Goal: Task Accomplishment & Management: Use online tool/utility

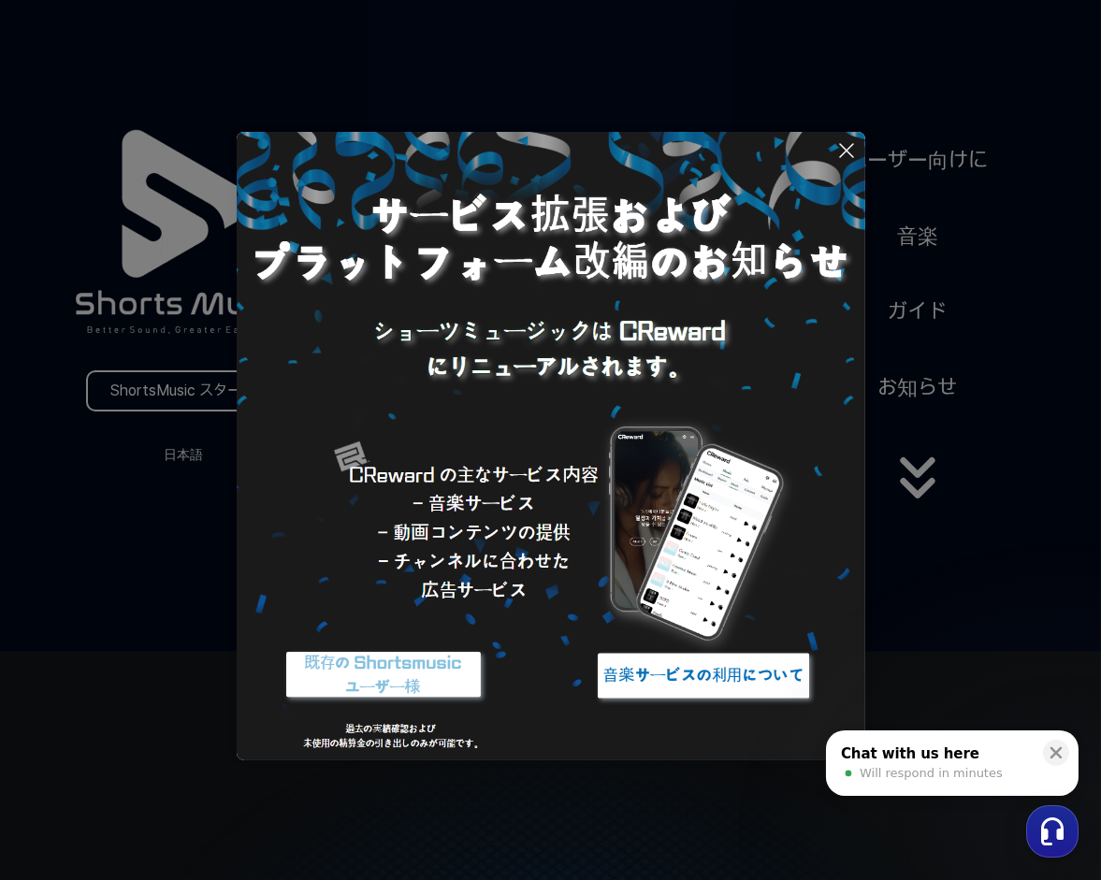
click at [848, 149] on icon at bounding box center [846, 150] width 13 height 13
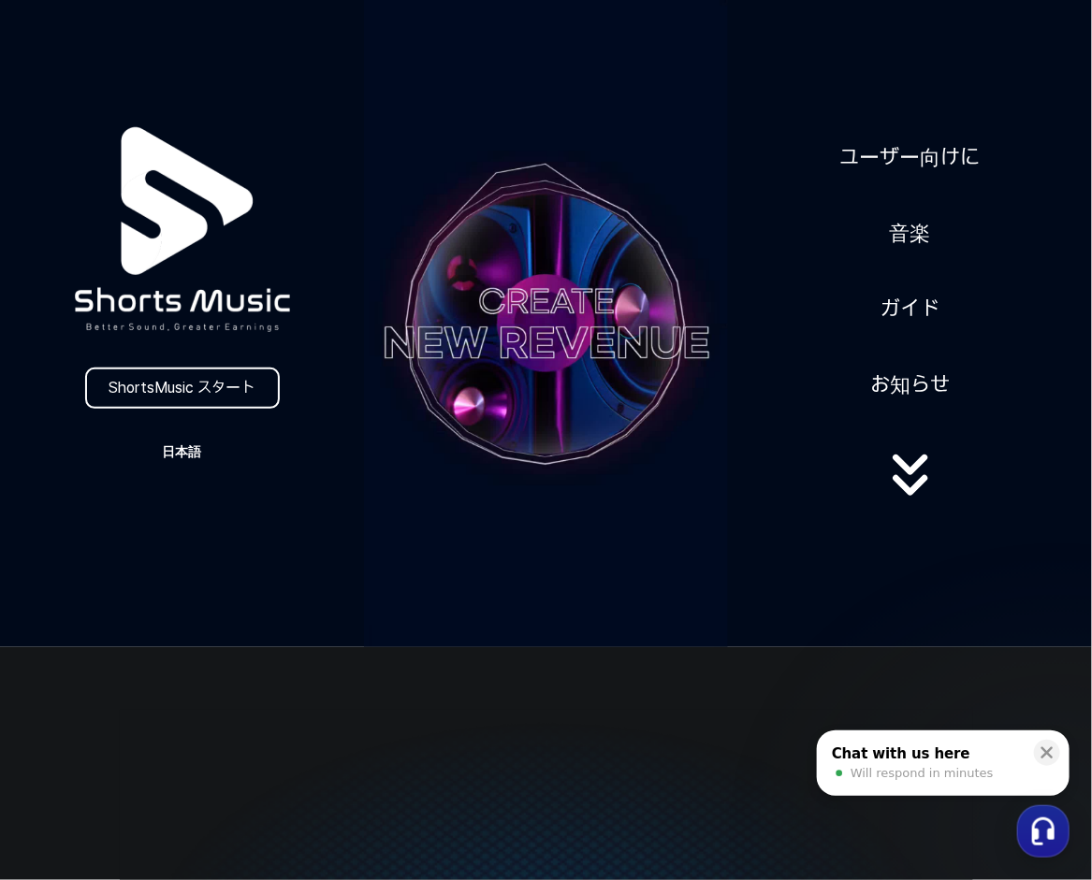
click at [181, 451] on button "日本語" at bounding box center [183, 452] width 90 height 26
click at [163, 523] on button "日本語" at bounding box center [182, 530] width 75 height 19
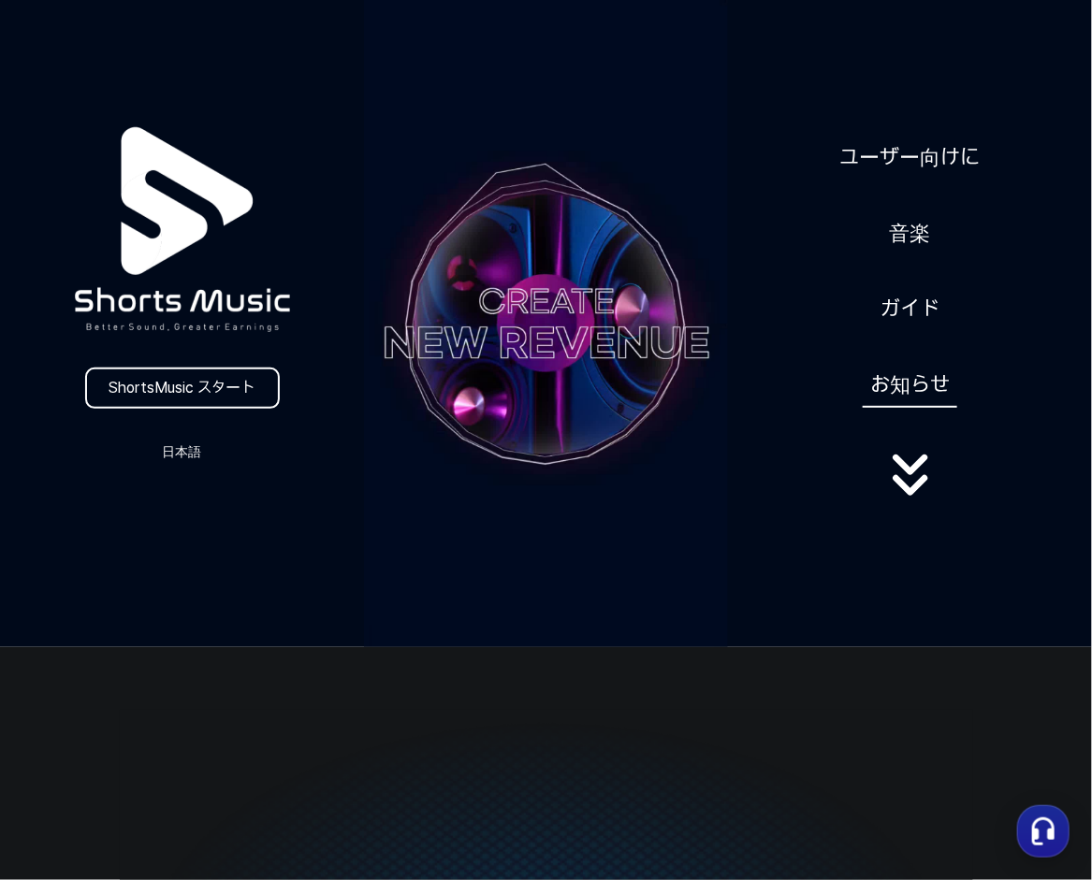
click at [903, 385] on link "お知らせ" at bounding box center [910, 385] width 94 height 46
click at [152, 379] on link "ShortsMusic スタート" at bounding box center [182, 388] width 195 height 41
click at [906, 478] on icon at bounding box center [910, 475] width 120 height 75
click at [908, 488] on icon at bounding box center [910, 475] width 120 height 75
click at [916, 231] on link "音楽" at bounding box center [910, 233] width 56 height 46
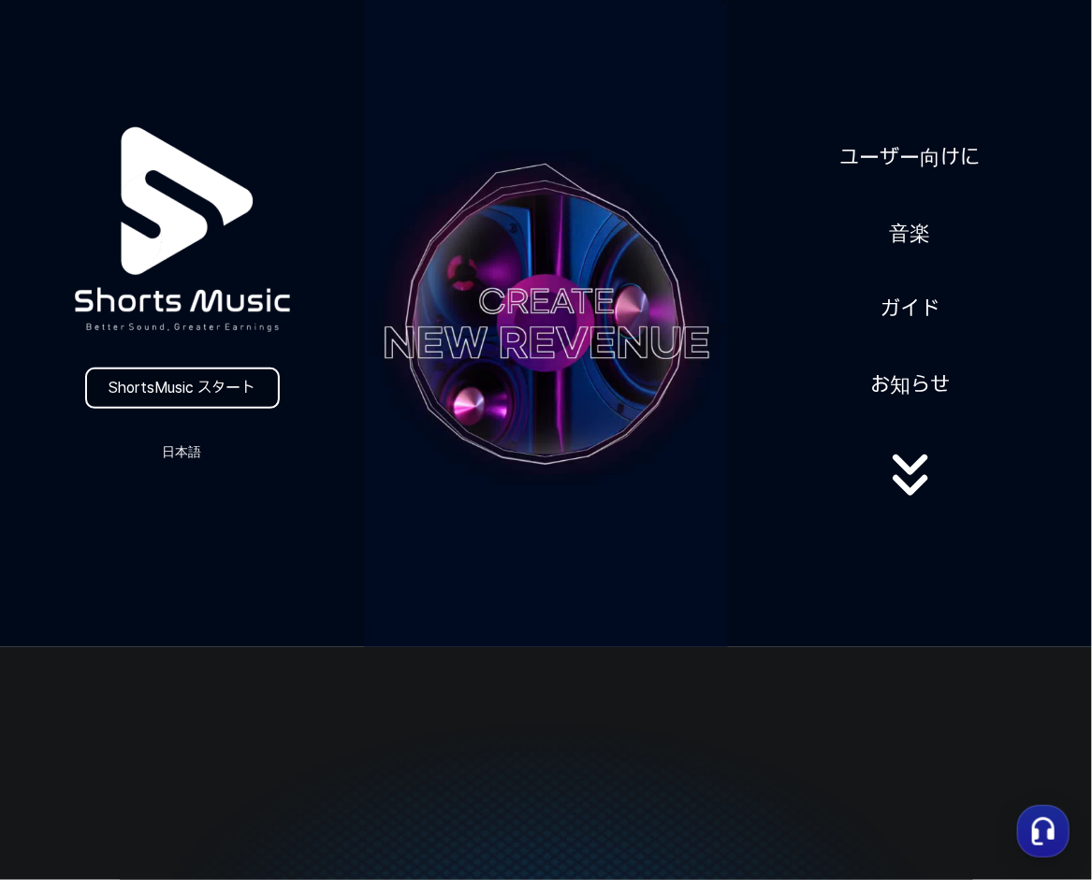
click at [181, 384] on link "ShortsMusic スタート" at bounding box center [182, 388] width 195 height 41
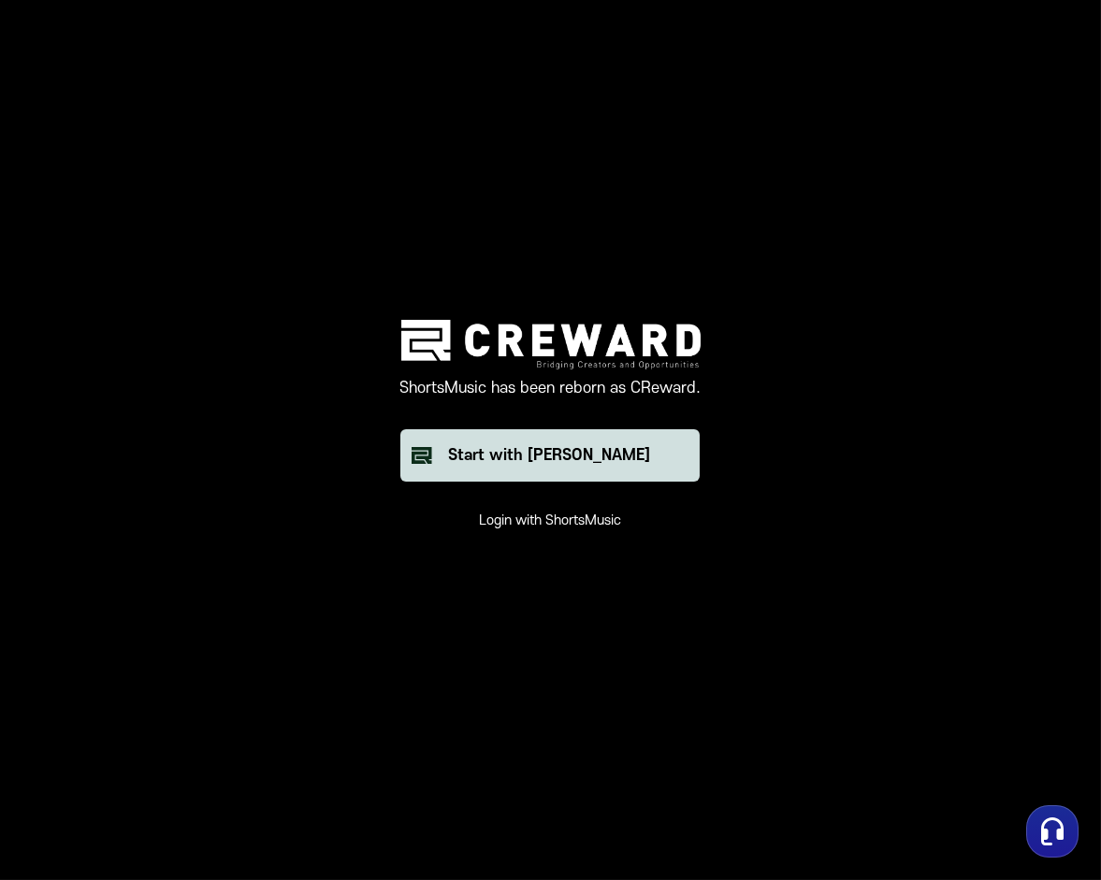
click at [560, 450] on div "Start with Creward" at bounding box center [550, 455] width 202 height 22
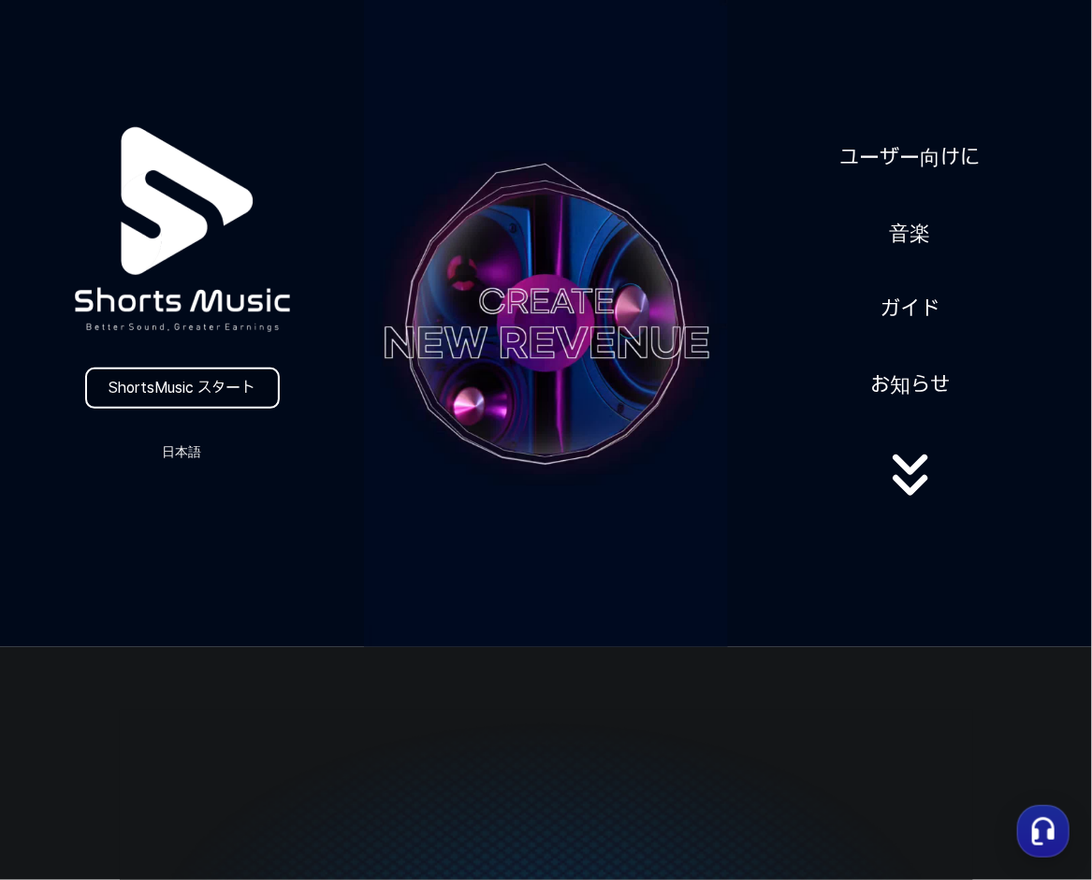
click at [167, 389] on link "ShortsMusic スタート" at bounding box center [182, 388] width 195 height 41
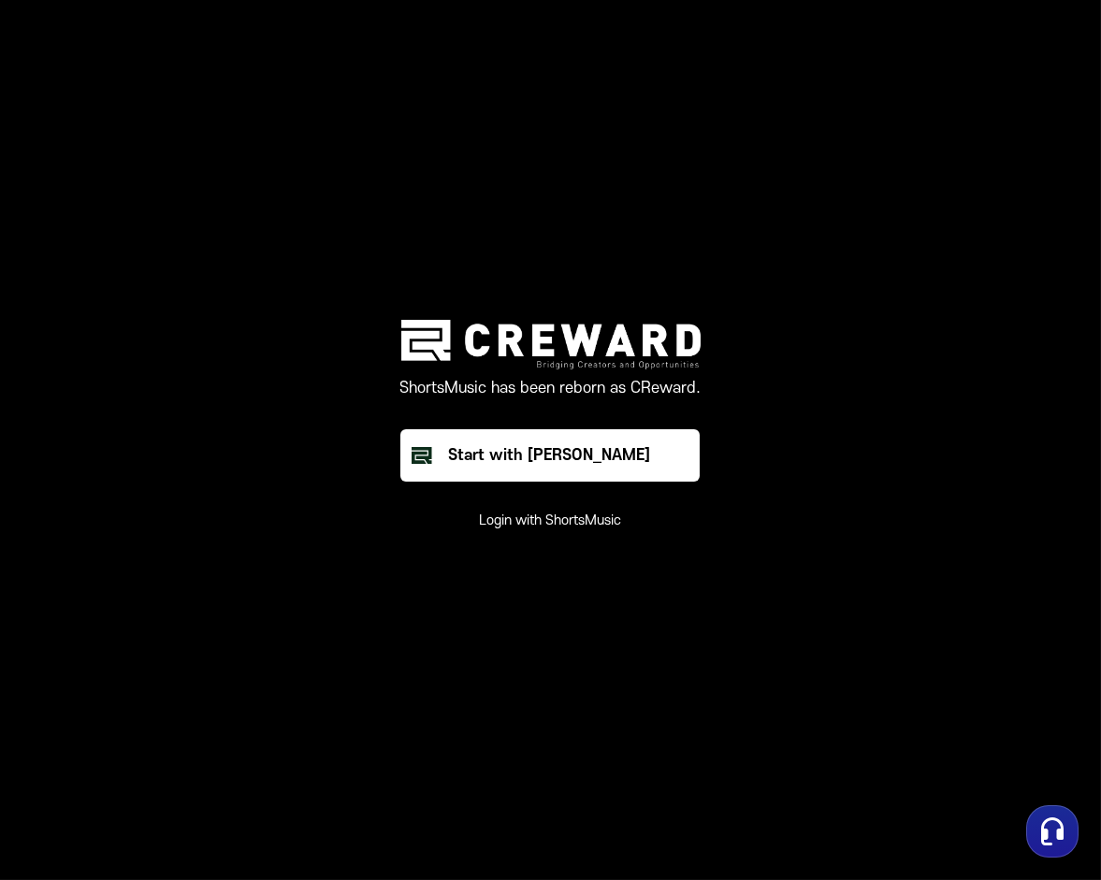
click at [829, 146] on main "ShortsMusic has been reborn as CReward. Start with Creward Login with ShortsMus…" at bounding box center [550, 440] width 1101 height 880
drag, startPoint x: 652, startPoint y: 180, endPoint x: 689, endPoint y: 132, distance: 60.1
click at [654, 173] on main "ShortsMusic has been reborn as CReward. Start with Creward Login with ShortsMus…" at bounding box center [550, 440] width 1101 height 880
